Goal: Book appointment/travel/reservation

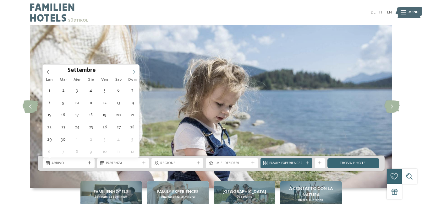
click at [134, 71] on icon at bounding box center [134, 72] width 2 height 4
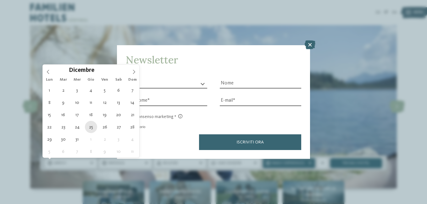
type div "[DATE]"
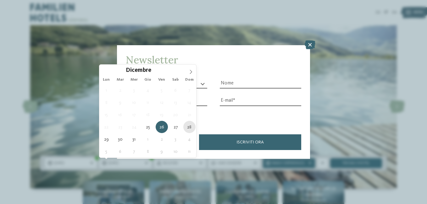
type div "[DATE]"
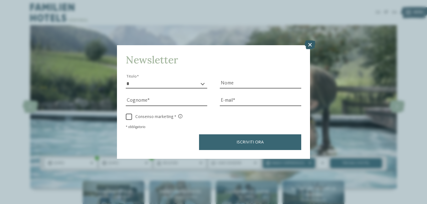
click at [312, 47] on icon at bounding box center [310, 45] width 11 height 9
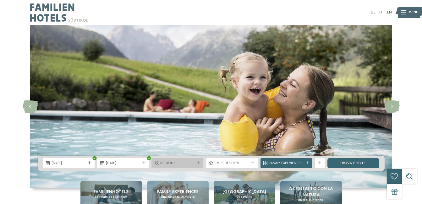
click at [195, 165] on div "Regione" at bounding box center [177, 163] width 37 height 5
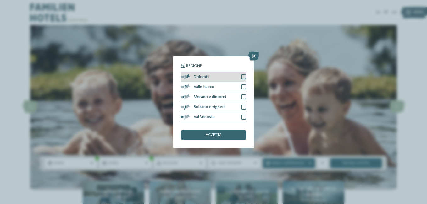
click at [241, 78] on div at bounding box center [243, 77] width 5 height 5
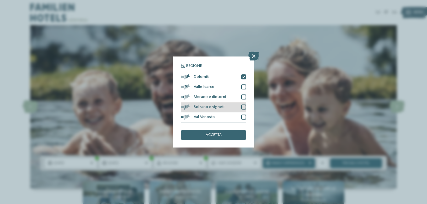
click at [234, 106] on div "Bolzano e vigneti" at bounding box center [213, 107] width 65 height 10
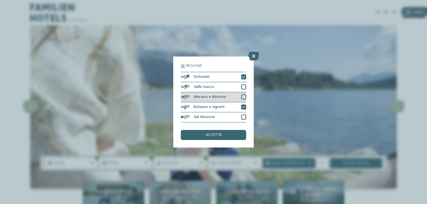
click at [237, 98] on div "Merano e dintorni" at bounding box center [213, 97] width 65 height 10
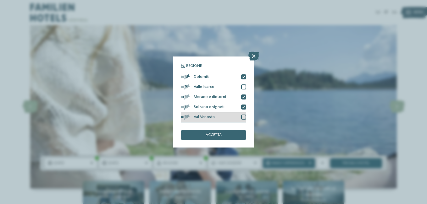
click at [229, 119] on div "Val Venosta" at bounding box center [213, 118] width 65 height 10
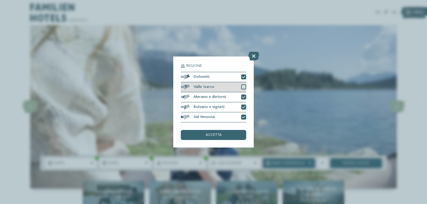
click at [231, 89] on div "Valle Isarco" at bounding box center [213, 87] width 65 height 10
click at [228, 134] on div "accetta" at bounding box center [213, 135] width 65 height 10
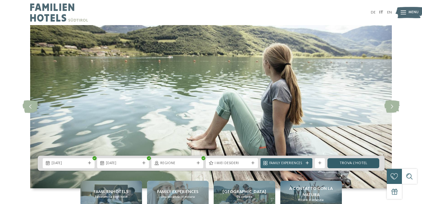
click at [359, 162] on link "trova l’hotel" at bounding box center [354, 163] width 52 height 10
